Goal: Obtain resource: Download file/media

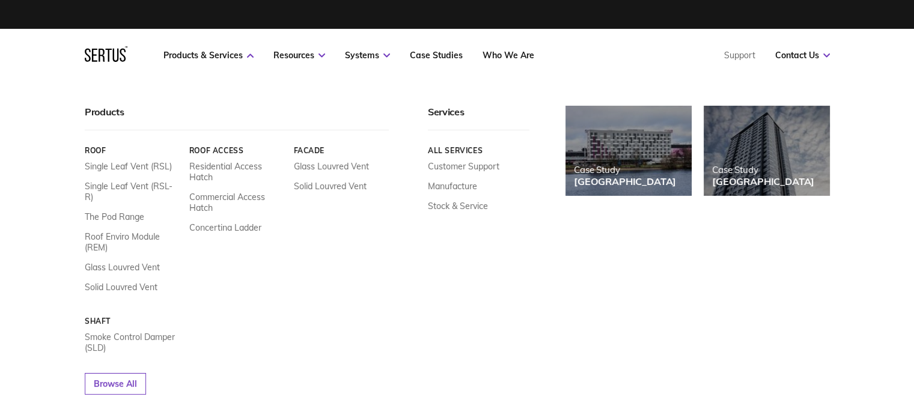
click at [221, 58] on link "Products & Services" at bounding box center [209, 55] width 90 height 11
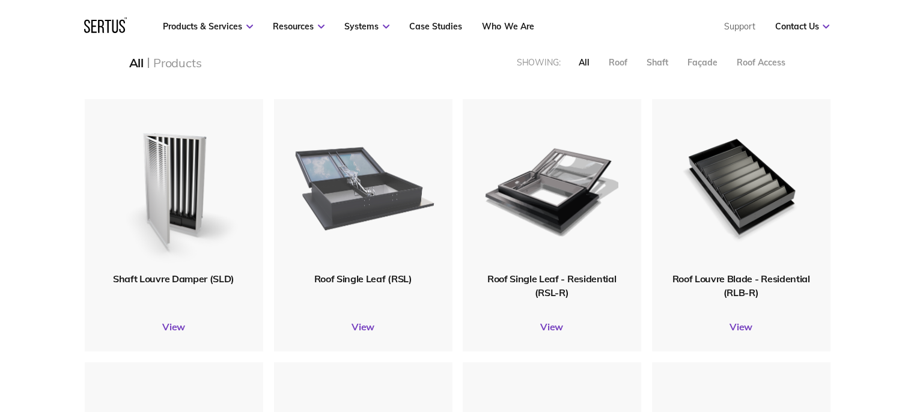
scroll to position [301, 0]
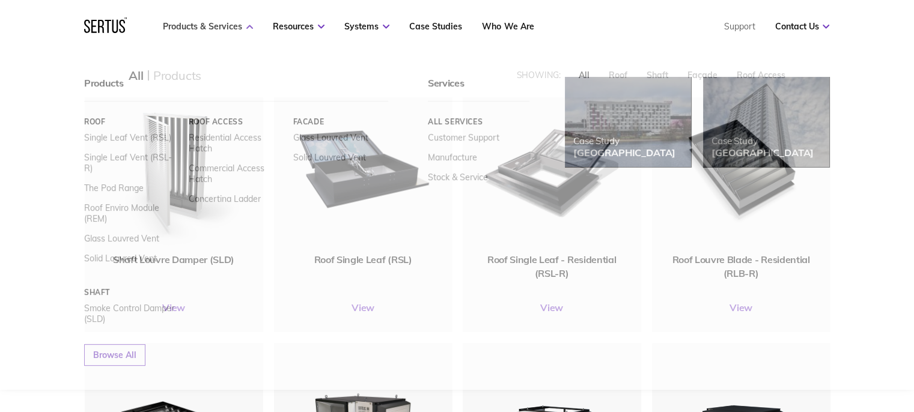
click at [249, 27] on icon at bounding box center [249, 27] width 7 height 4
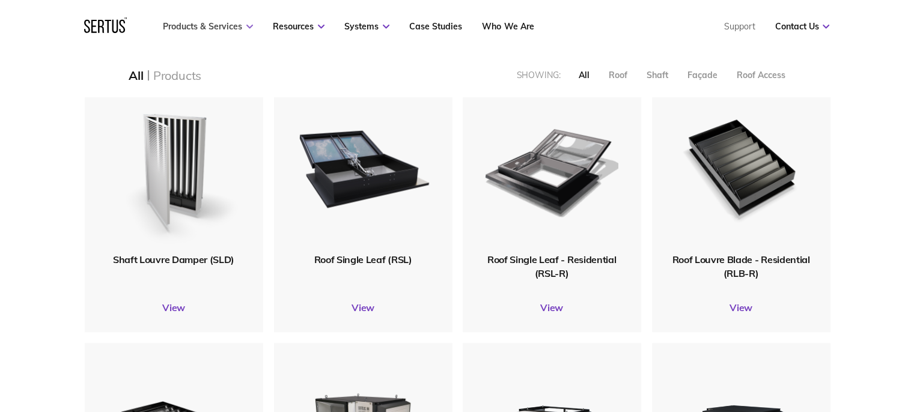
click at [249, 27] on icon at bounding box center [249, 27] width 7 height 4
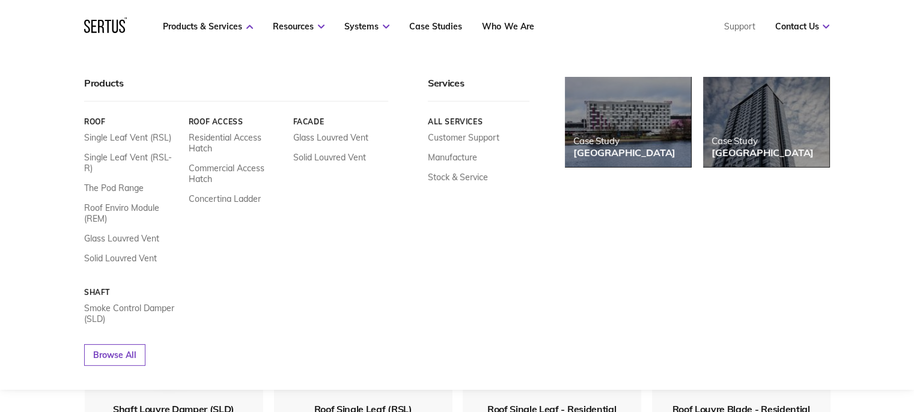
scroll to position [120, 0]
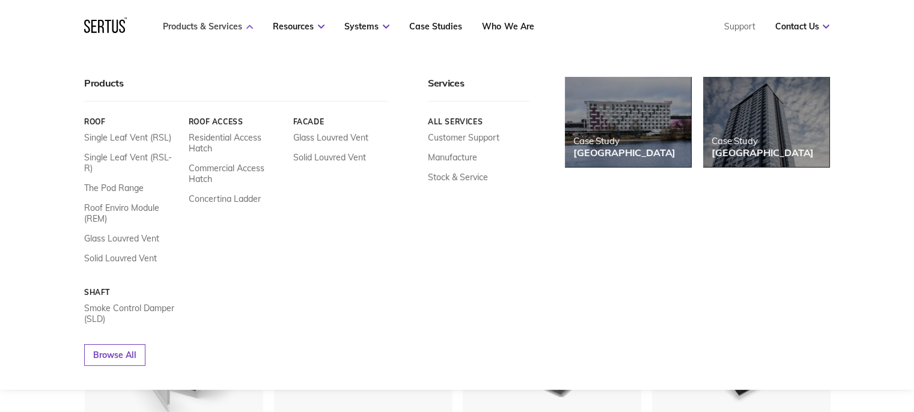
click at [207, 27] on link "Products & Services" at bounding box center [208, 26] width 90 height 11
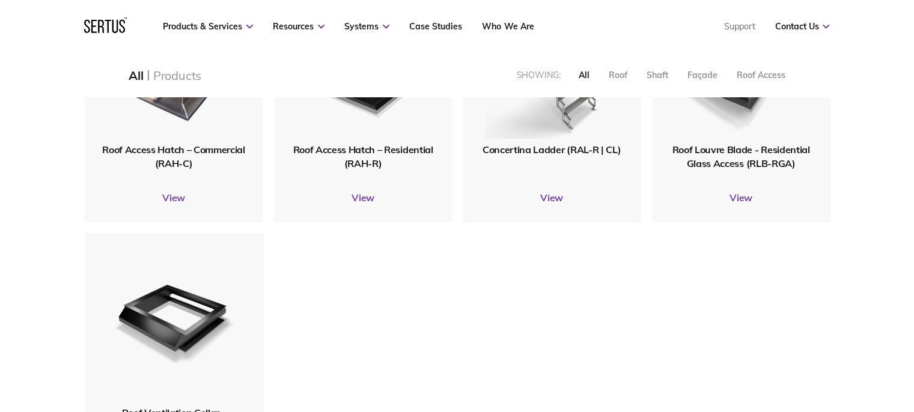
scroll to position [1503, 0]
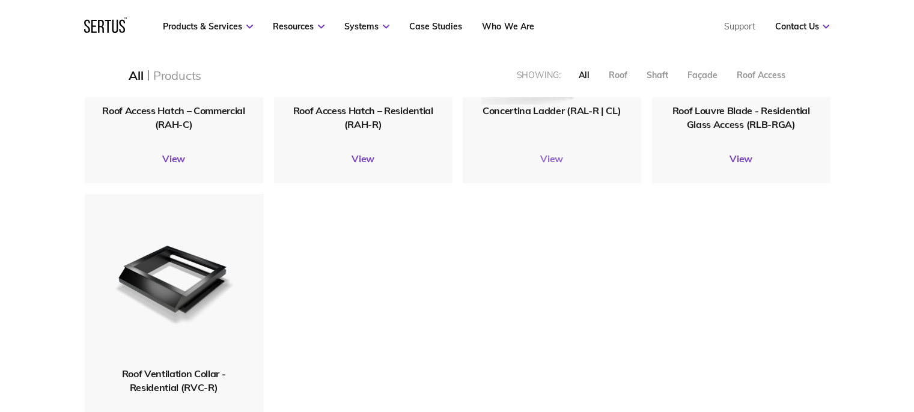
click at [548, 159] on link "View" at bounding box center [552, 159] width 179 height 12
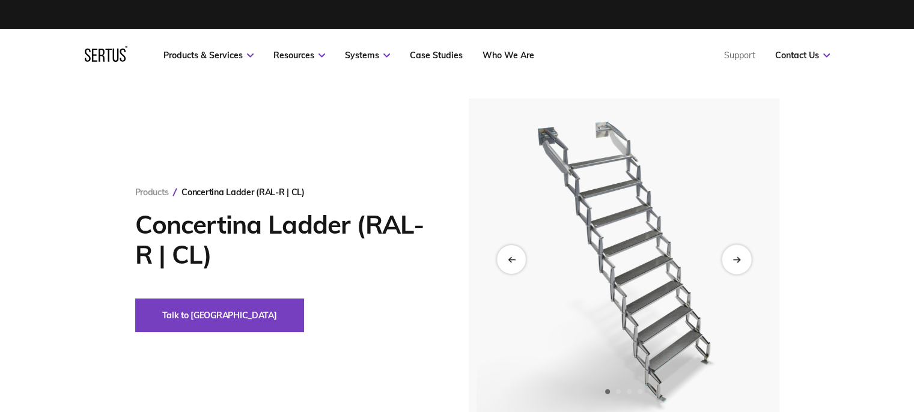
click at [735, 254] on div "Next slide" at bounding box center [736, 259] width 29 height 29
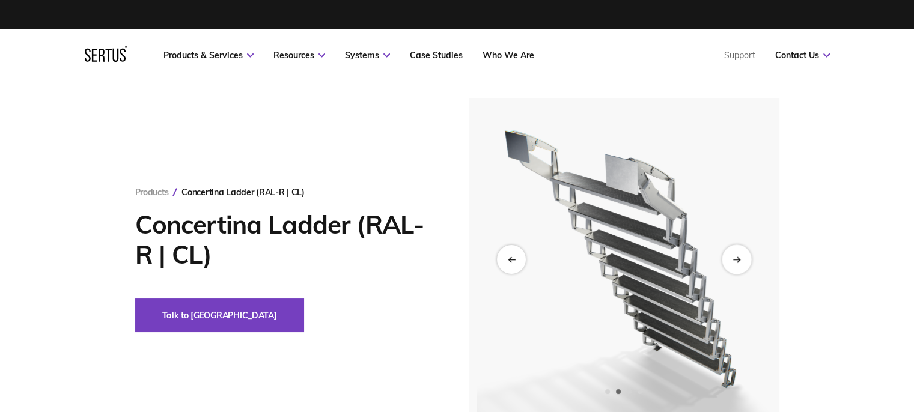
click at [740, 263] on div "Next slide" at bounding box center [736, 259] width 29 height 29
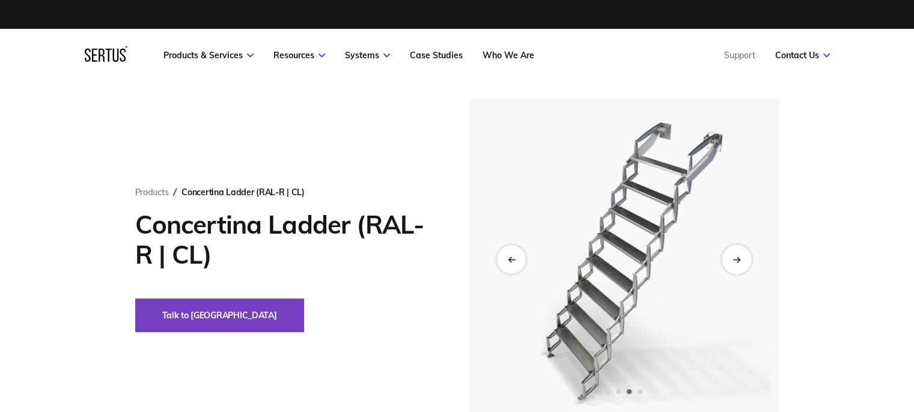
click at [738, 262] on icon "Next slide" at bounding box center [737, 259] width 8 height 7
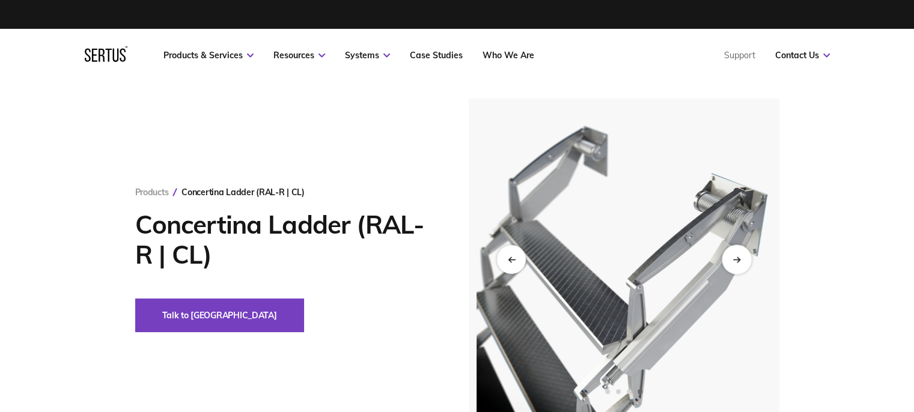
click at [736, 260] on icon "Next slide" at bounding box center [737, 259] width 8 height 7
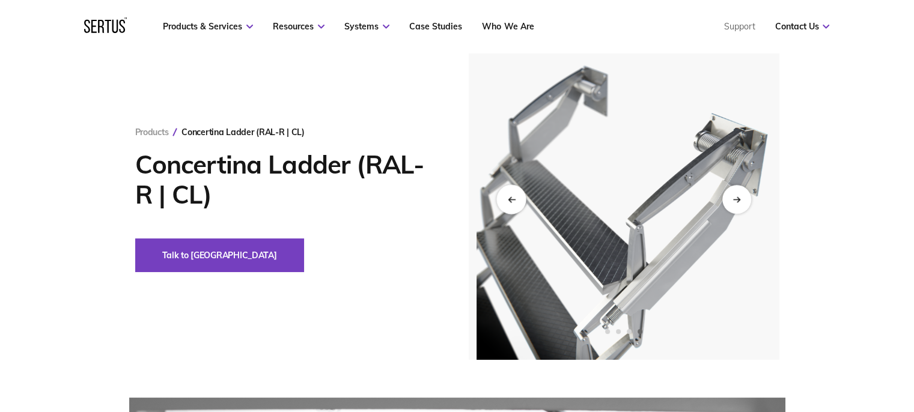
click at [507, 196] on icon "Previous slide" at bounding box center [511, 199] width 8 height 7
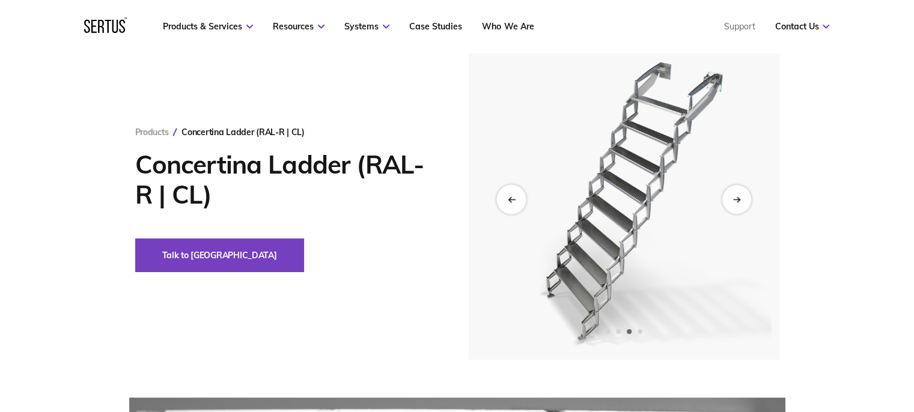
click at [507, 196] on icon "Previous slide" at bounding box center [511, 199] width 8 height 7
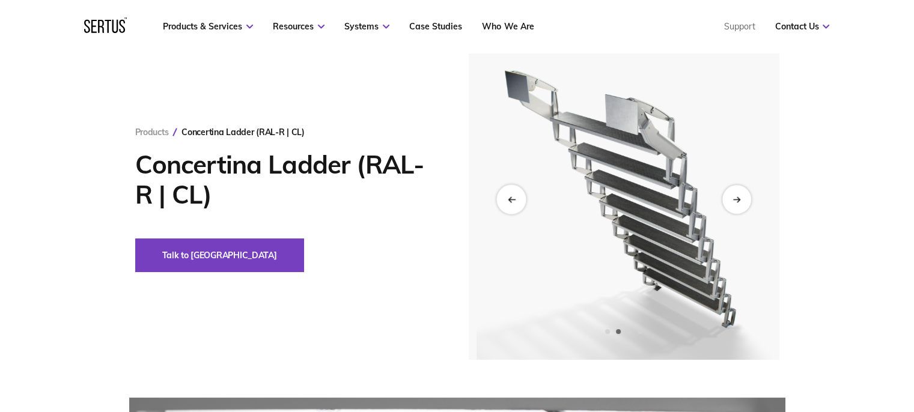
click at [507, 196] on icon "Previous slide" at bounding box center [511, 199] width 8 height 7
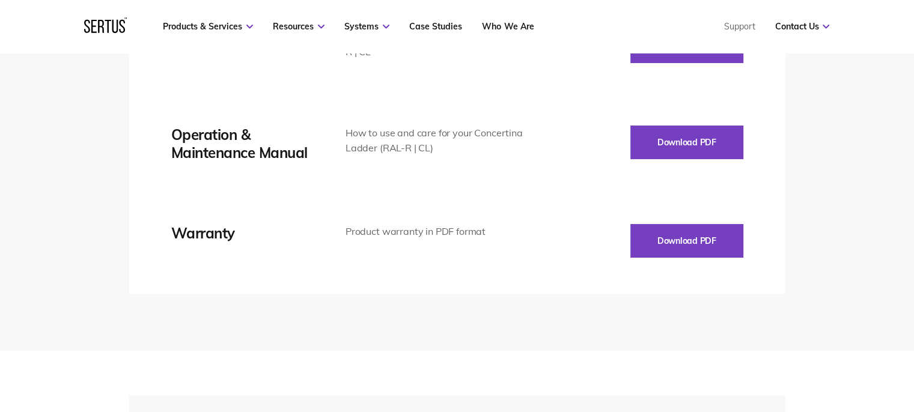
scroll to position [1984, 0]
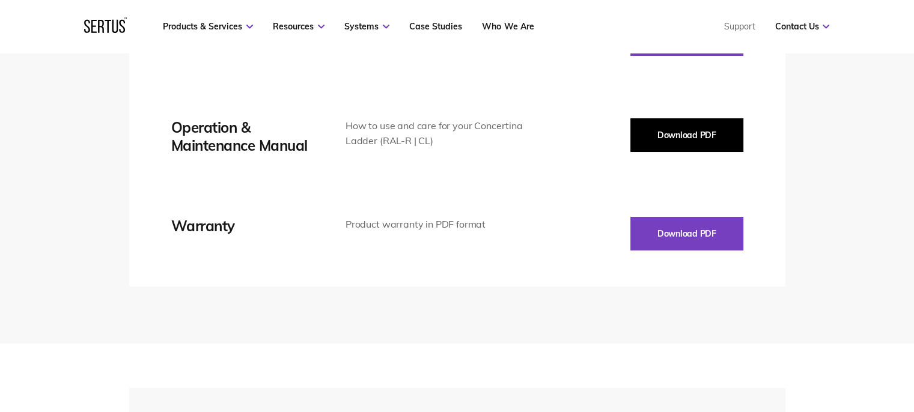
click at [701, 141] on button "Download PDF" at bounding box center [687, 135] width 113 height 34
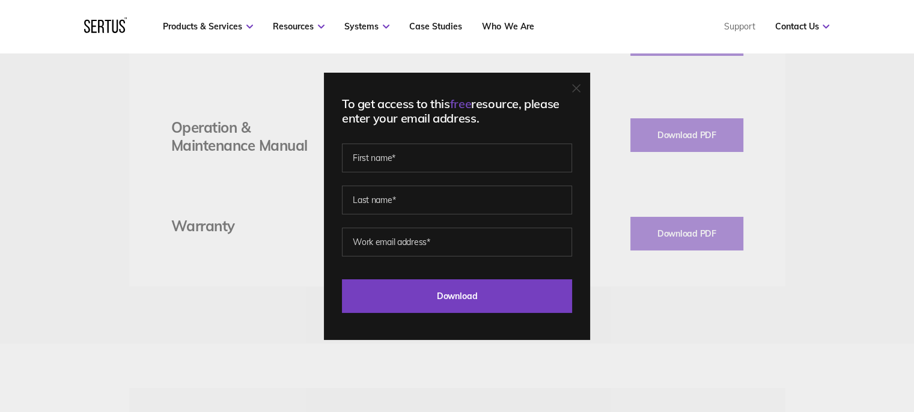
click at [714, 305] on div "To get access to this free resource, please enter your email address. Last Down…" at bounding box center [457, 206] width 914 height 412
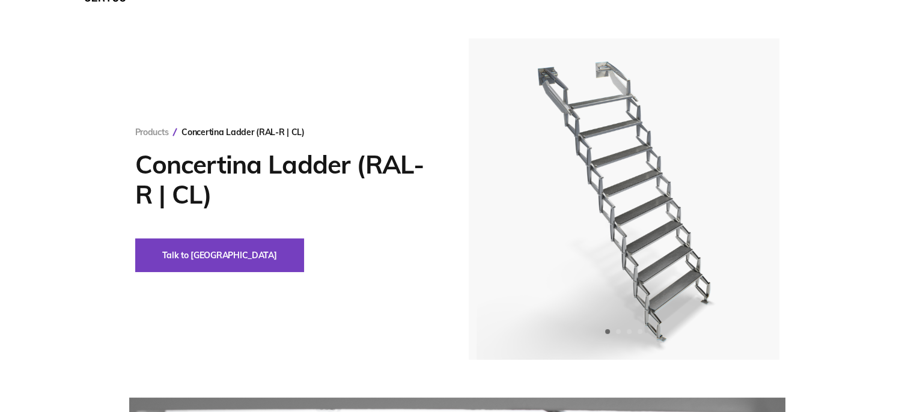
scroll to position [0, 0]
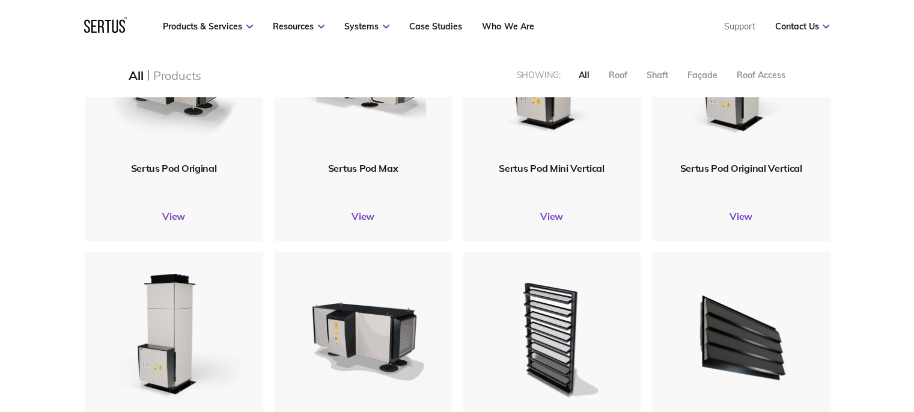
scroll to position [1588, 764]
